Goal: Information Seeking & Learning: Understand process/instructions

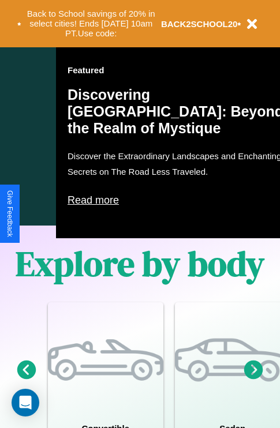
scroll to position [741, 0]
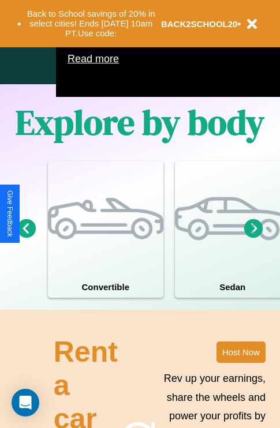
click at [26, 238] on icon at bounding box center [26, 228] width 19 height 19
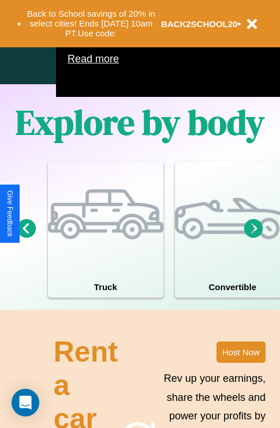
click at [253, 238] on icon at bounding box center [253, 228] width 19 height 19
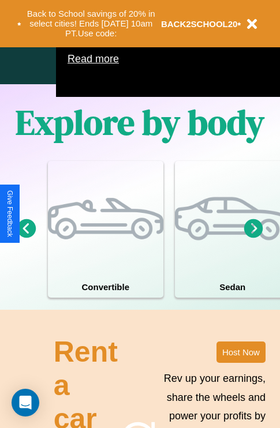
click at [26, 238] on icon at bounding box center [26, 228] width 19 height 19
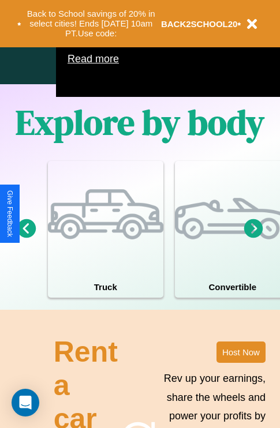
click at [26, 238] on icon at bounding box center [26, 228] width 19 height 19
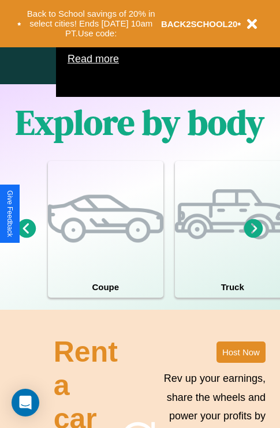
click at [253, 238] on icon at bounding box center [253, 228] width 19 height 19
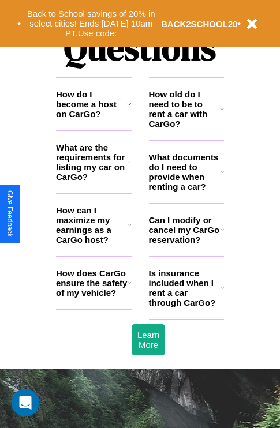
scroll to position [1398, 0]
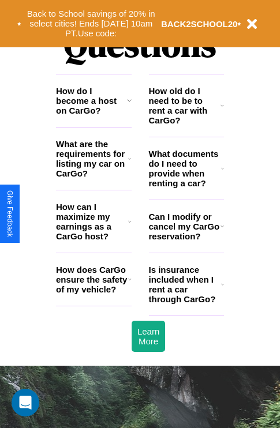
click at [129, 105] on icon at bounding box center [129, 100] width 5 height 9
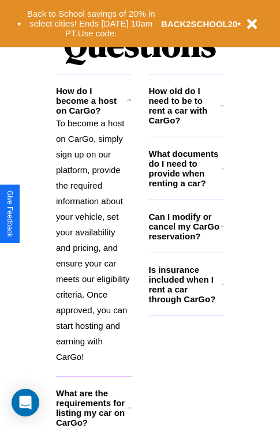
click at [186, 241] on h3 "Can I modify or cancel my CarGo reservation?" at bounding box center [185, 226] width 72 height 29
click at [93, 243] on p "To become a host on CarGo, simply sign up on our platform, provide the required…" at bounding box center [94, 239] width 76 height 249
click at [186, 187] on h3 "What documents do I need to provide when renting a car?" at bounding box center [185, 168] width 73 height 39
click at [93, 243] on p "To become a host on CarGo, simply sign up on our platform, provide the required…" at bounding box center [94, 239] width 76 height 249
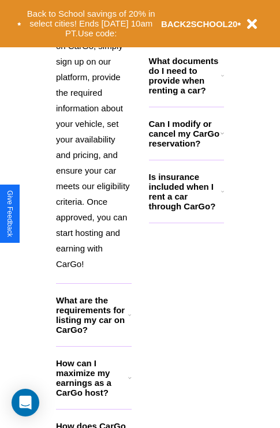
click at [93, 396] on h3 "How can I maximize my earnings as a CarGo host?" at bounding box center [92, 377] width 72 height 39
click at [186, 94] on h3 "What documents do I need to provide when renting a car?" at bounding box center [185, 75] width 73 height 39
